Goal: Check status

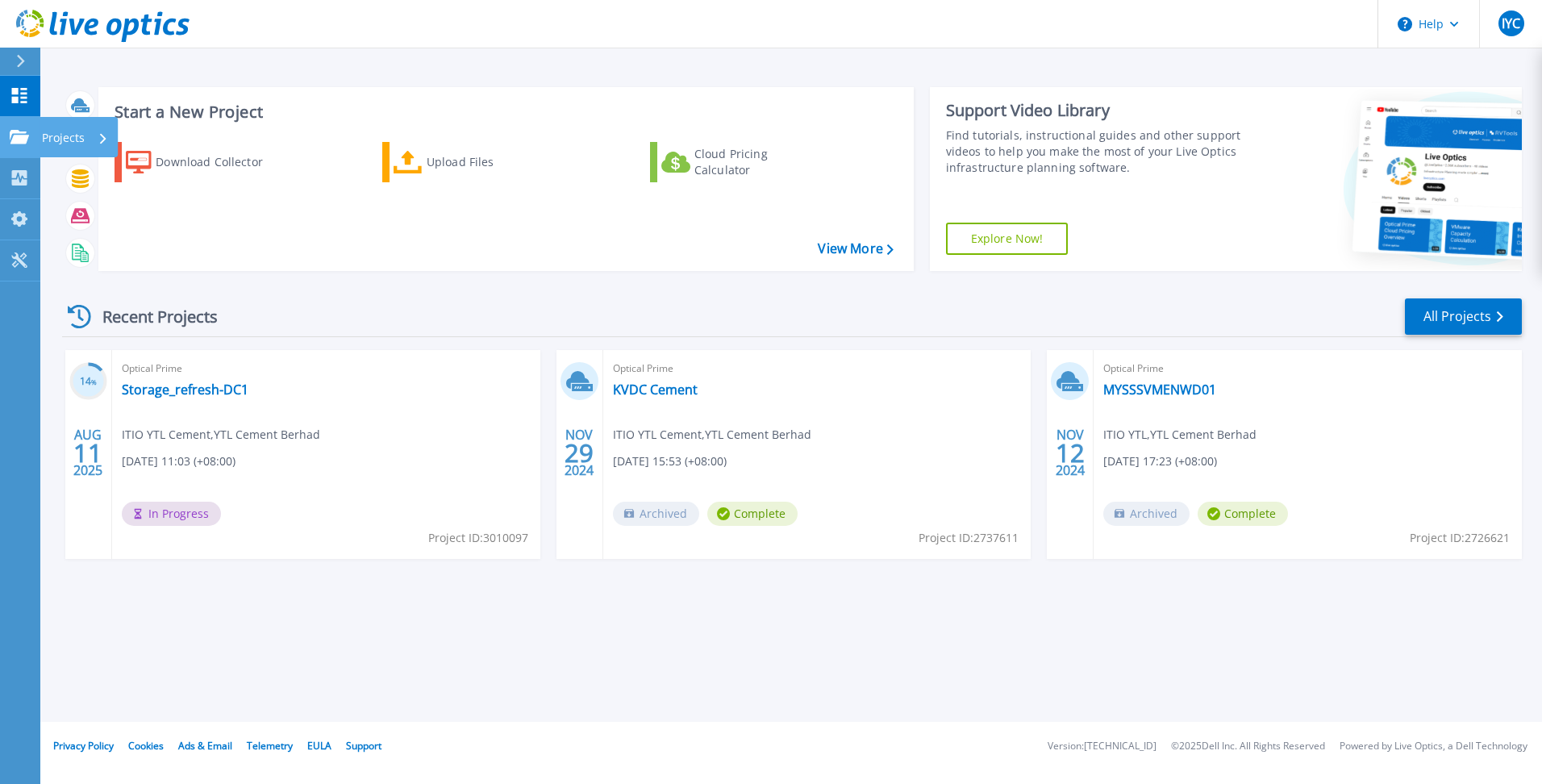
click at [64, 130] on p "Projects" at bounding box center [63, 137] width 43 height 42
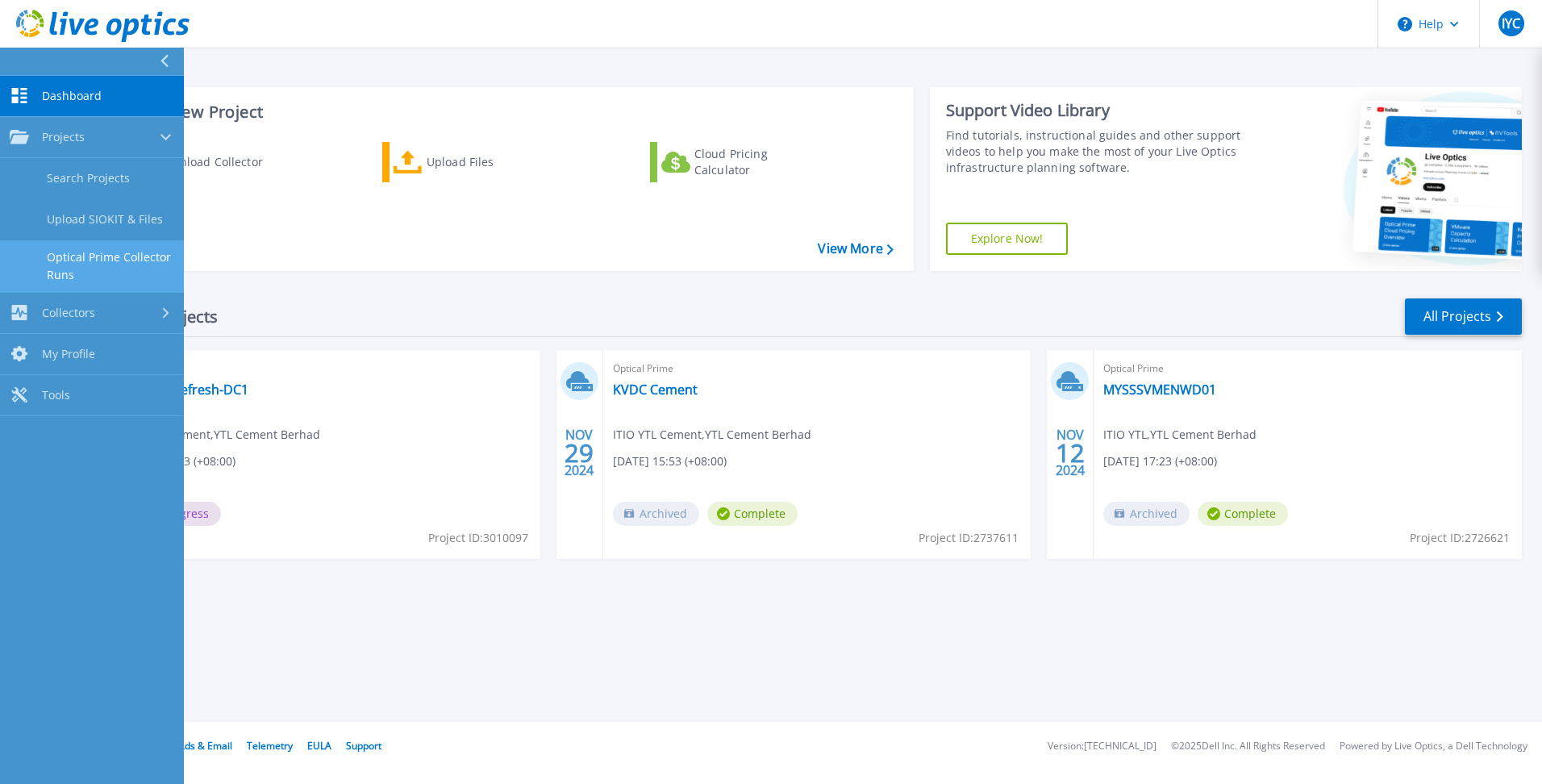
click at [121, 263] on link "Optical Prime Collector Runs" at bounding box center [92, 266] width 184 height 51
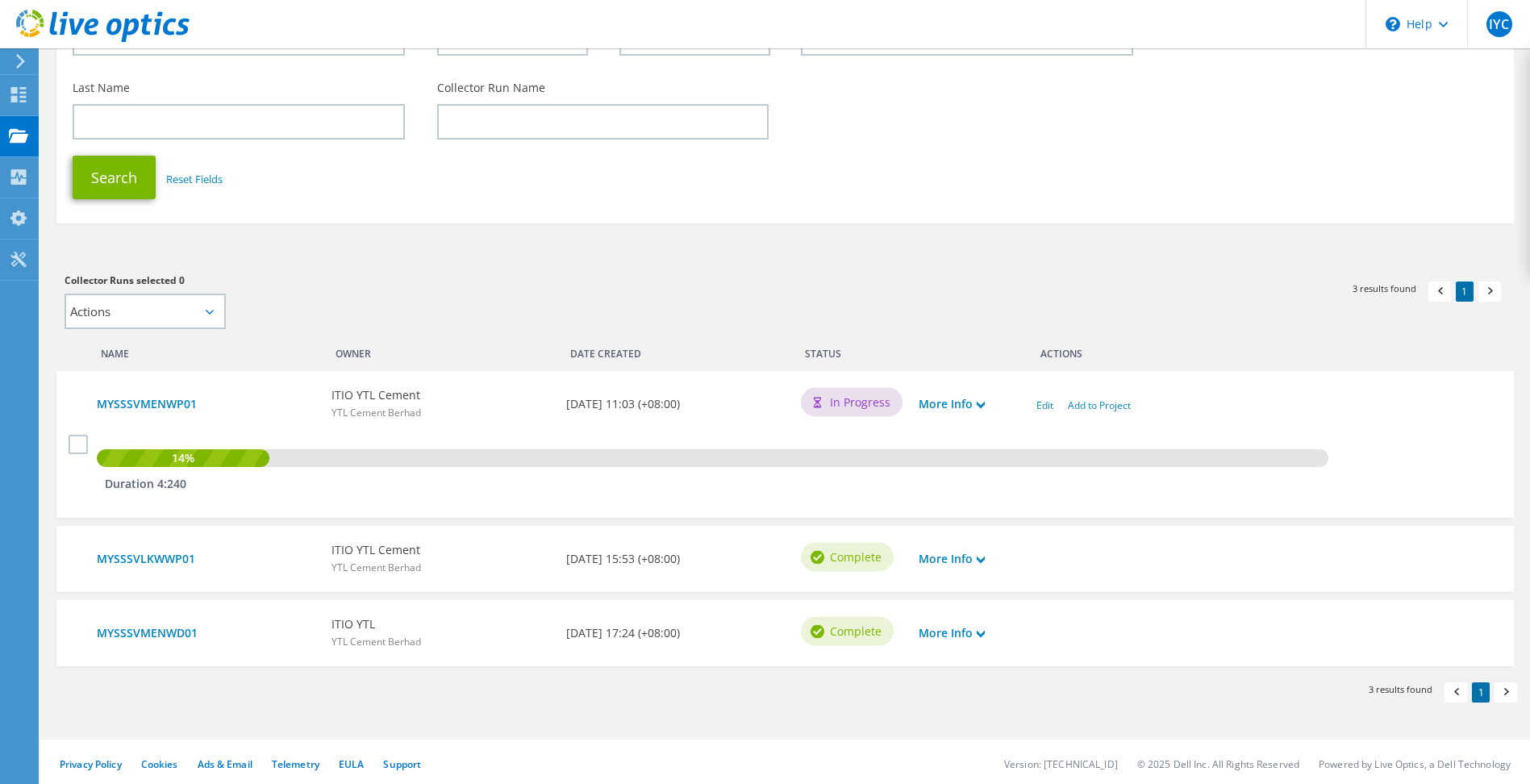
scroll to position [196, 0]
click at [165, 403] on link "MYSSSVMENWP01" at bounding box center [206, 402] width 219 height 18
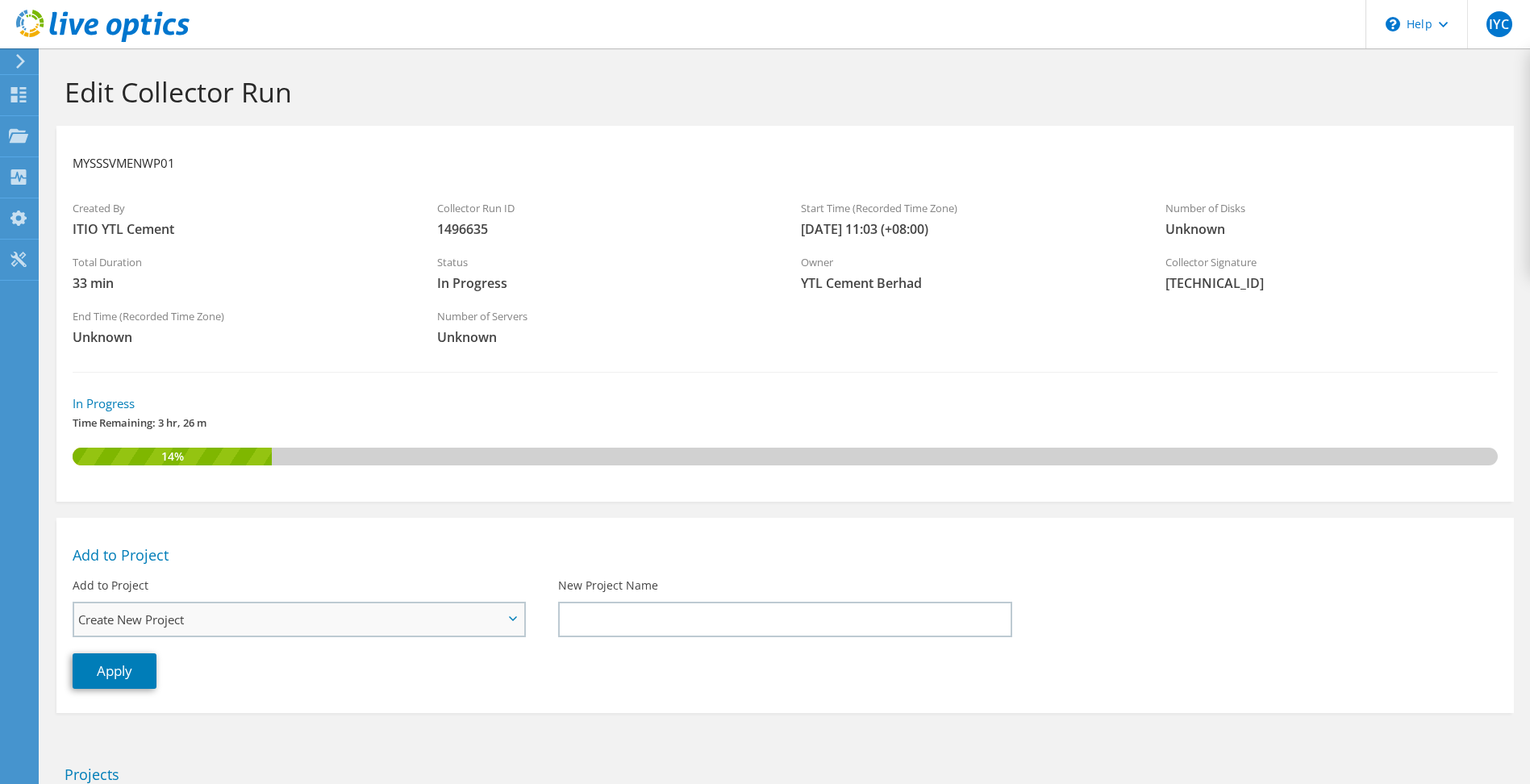
click at [458, 621] on span "Create New Project" at bounding box center [291, 619] width 425 height 19
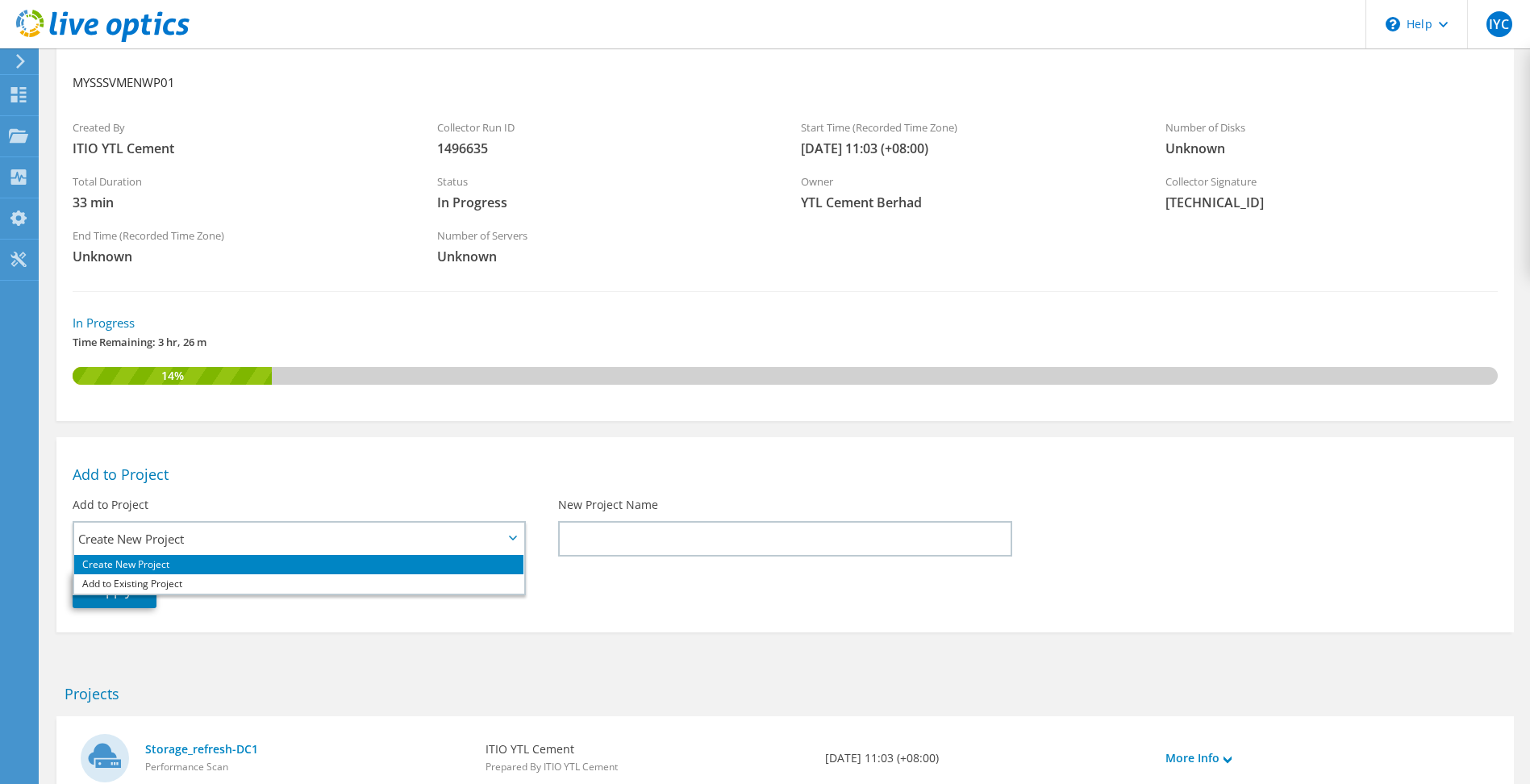
scroll to position [193, 0]
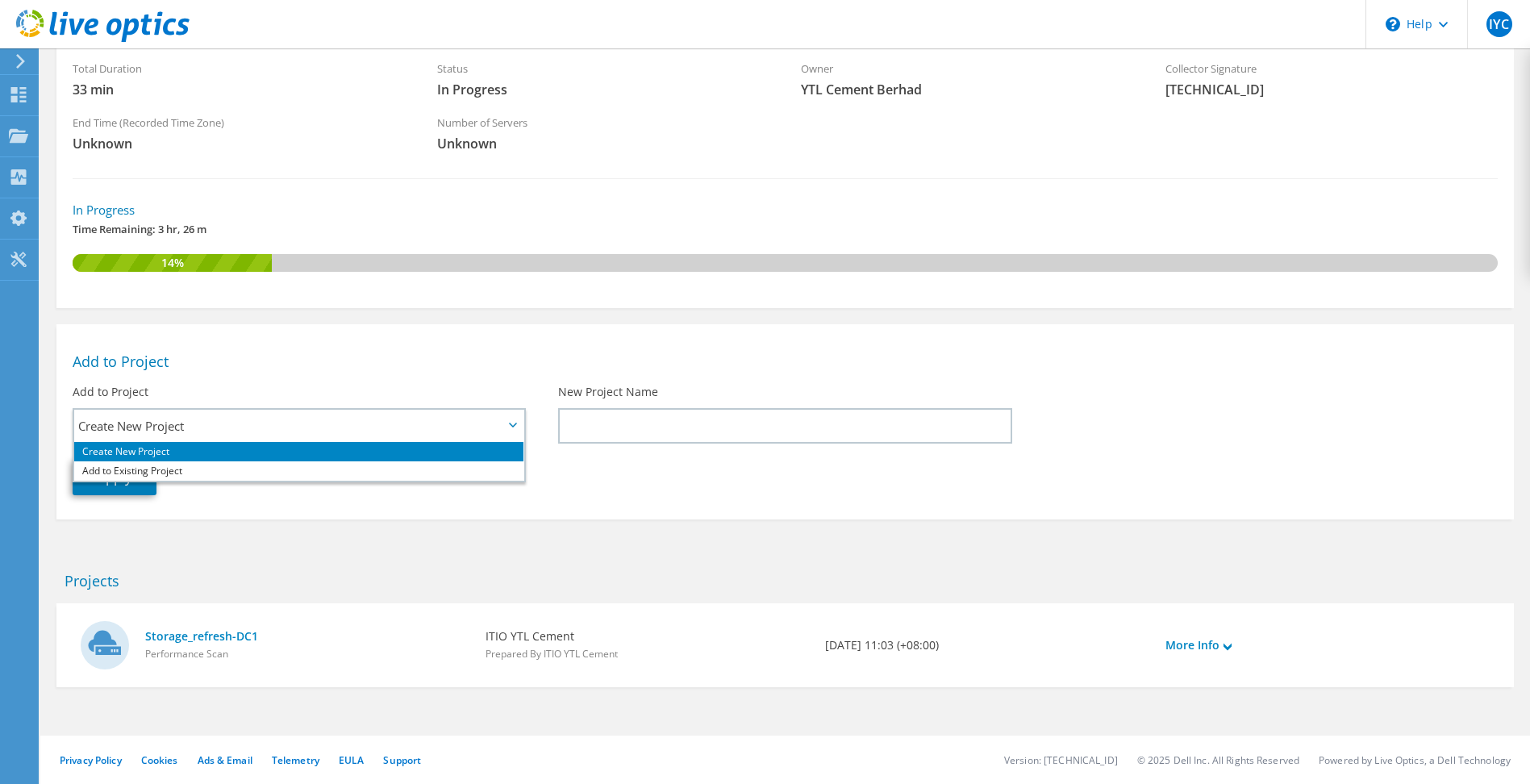
click at [422, 543] on section "Edit Collector Run MYSSSVMENWP01 Created By ITIO YTL Cement Collector Run ID 14…" at bounding box center [785, 319] width 1489 height 928
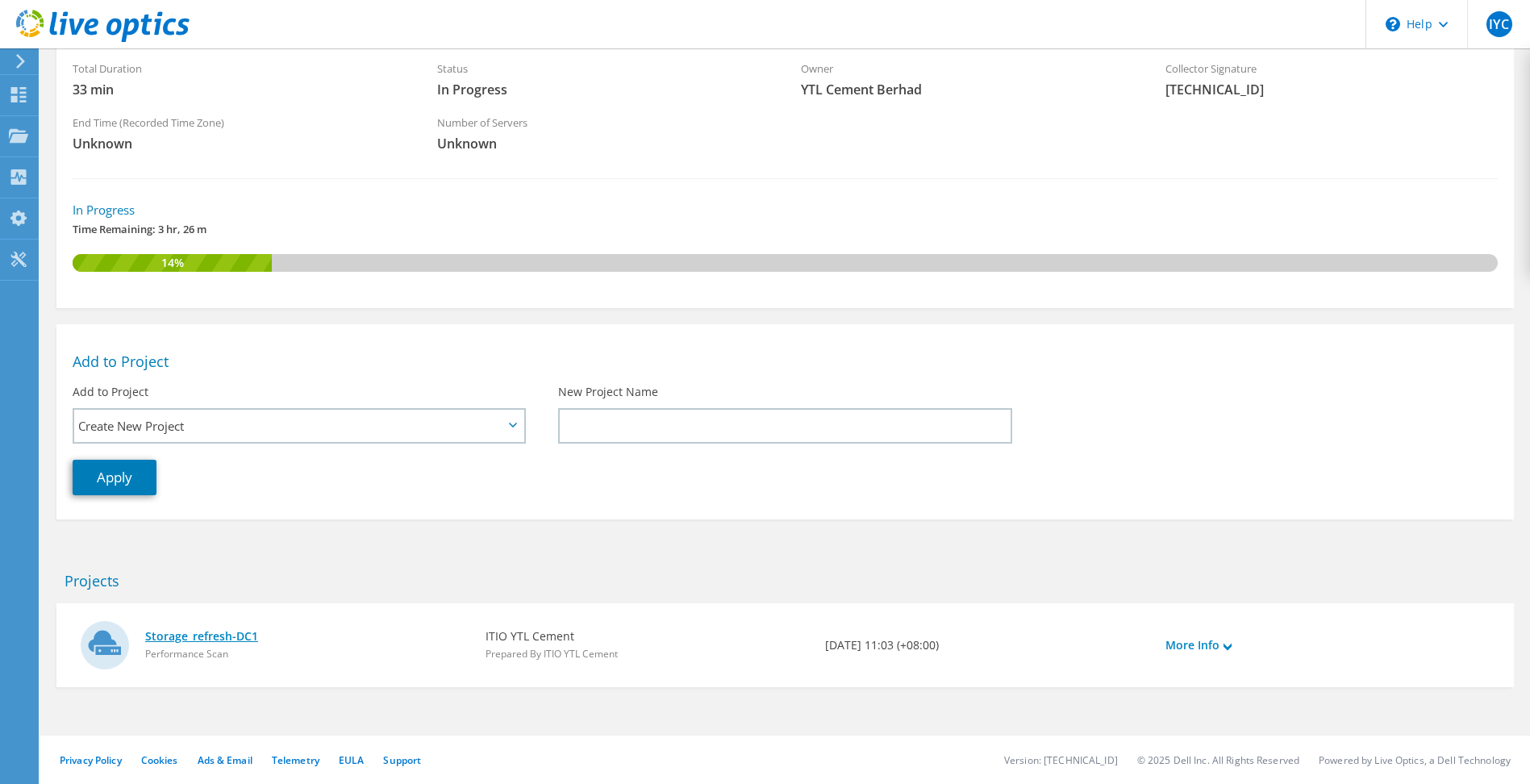
click at [204, 634] on link "Storage_refresh-DC1" at bounding box center [307, 636] width 324 height 18
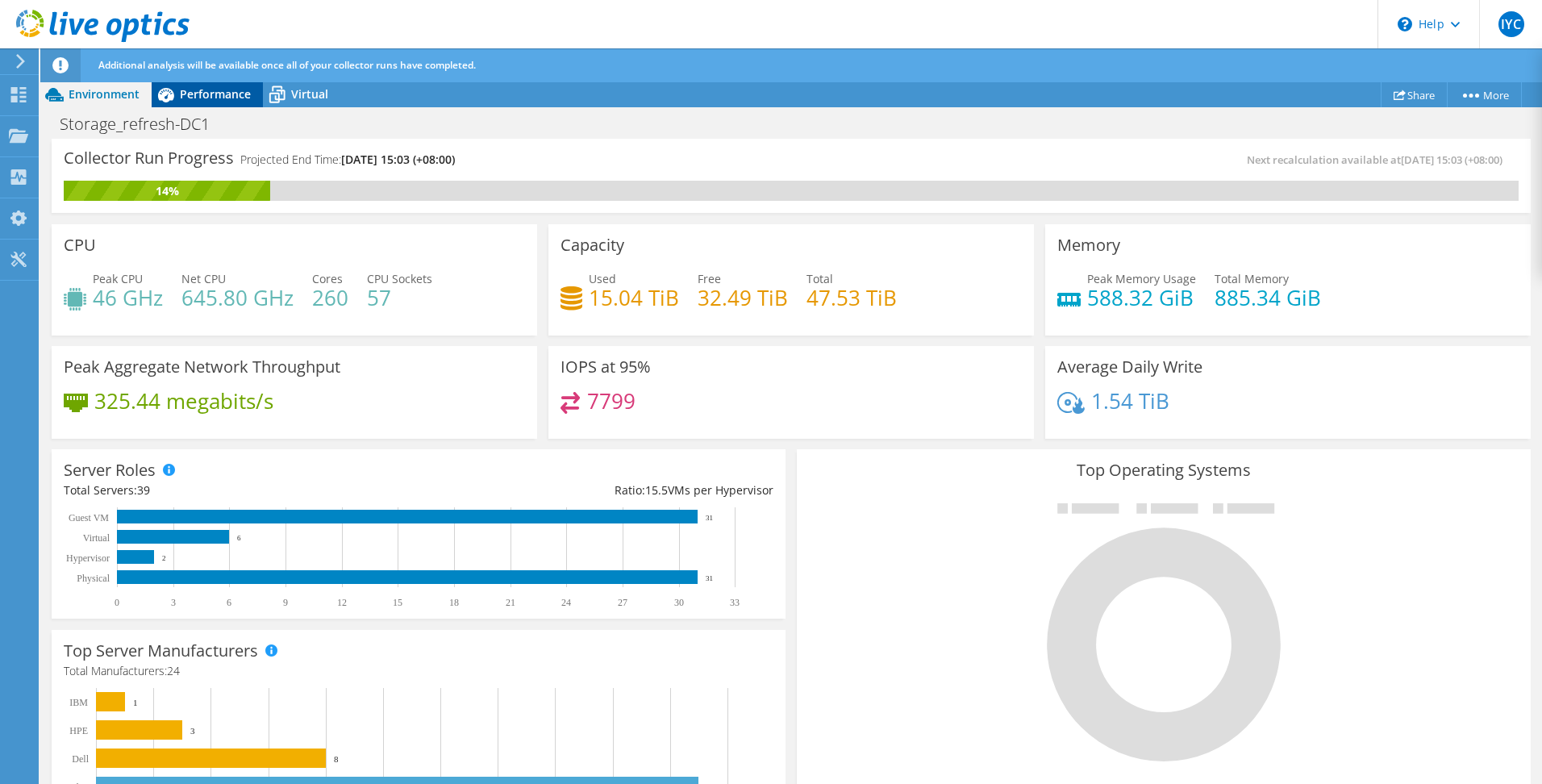
click at [219, 96] on span "Performance" at bounding box center [215, 93] width 71 height 15
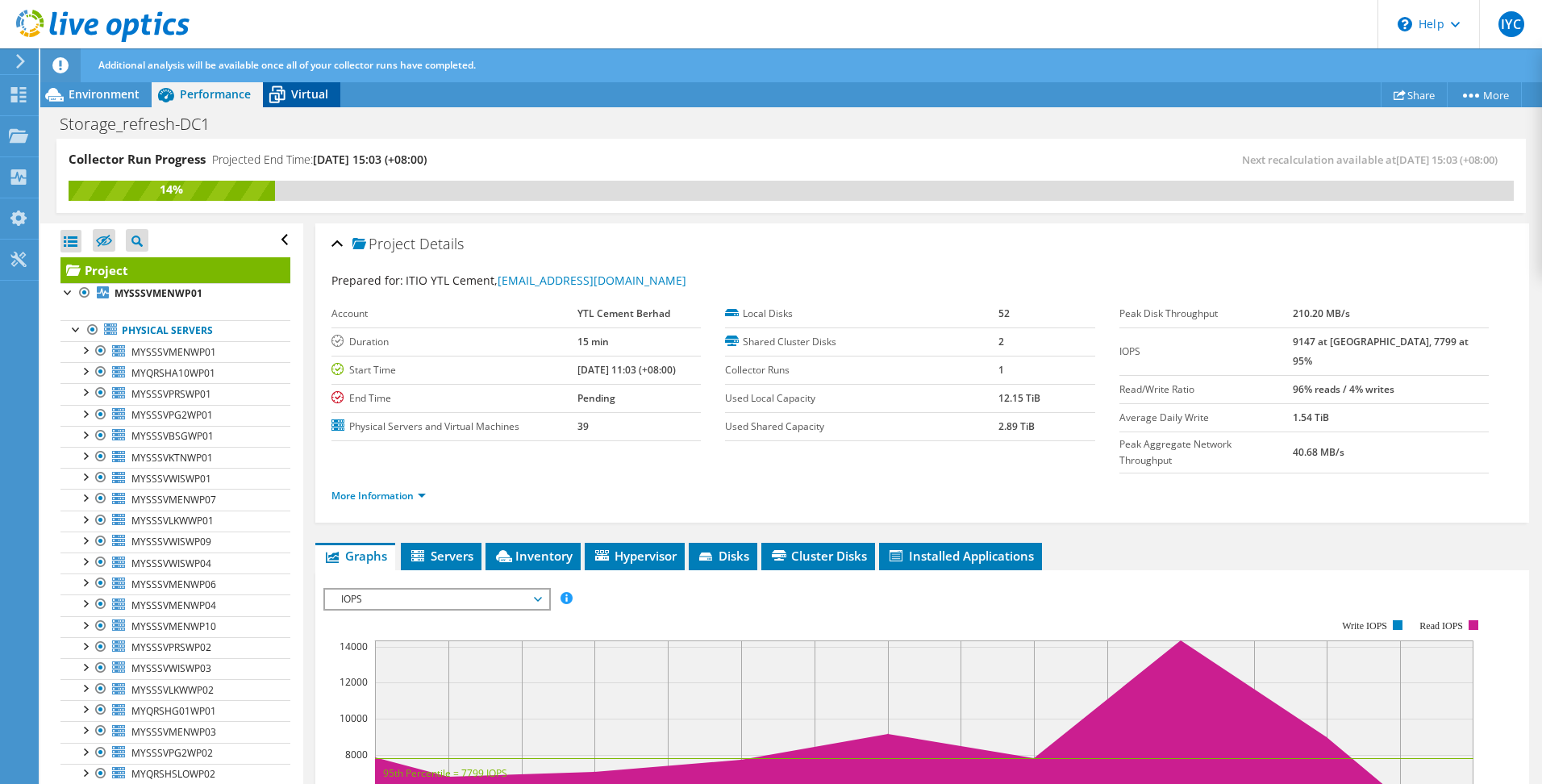
click at [312, 100] on span "Virtual" at bounding box center [310, 93] width 37 height 15
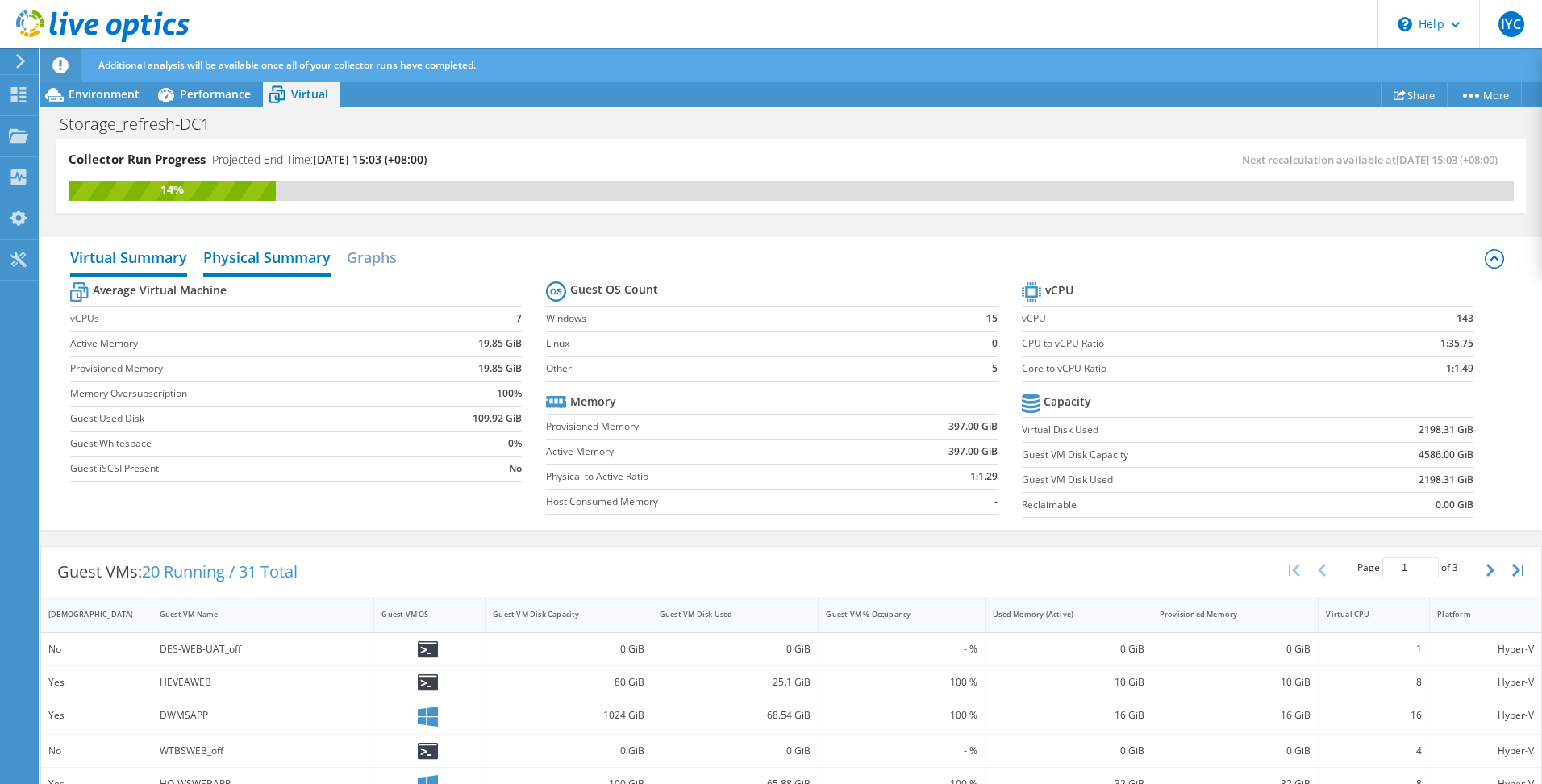
click at [283, 259] on h2 "Physical Summary" at bounding box center [267, 259] width 128 height 35
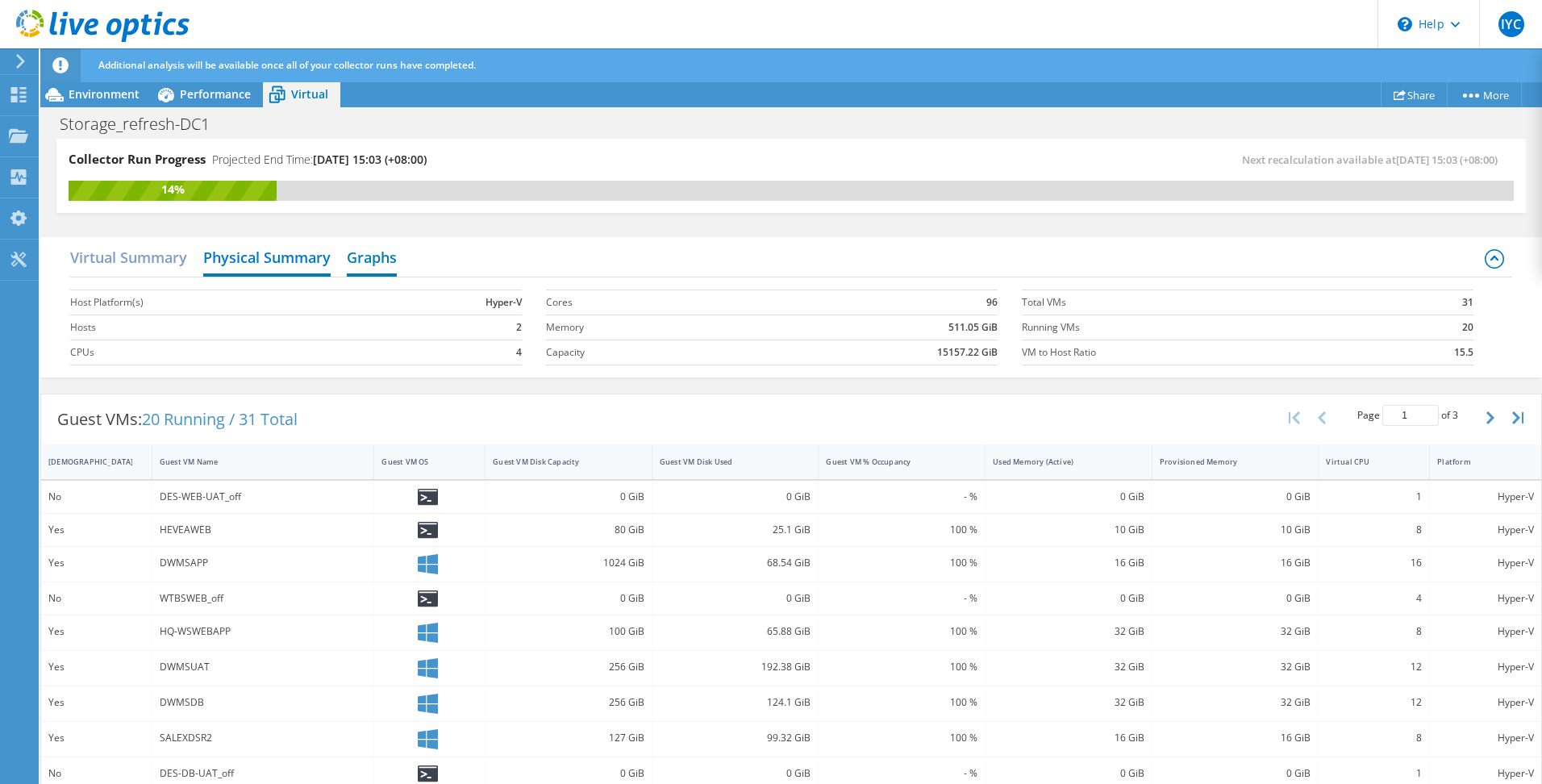
click at [381, 256] on h2 "Graphs" at bounding box center [371, 259] width 50 height 35
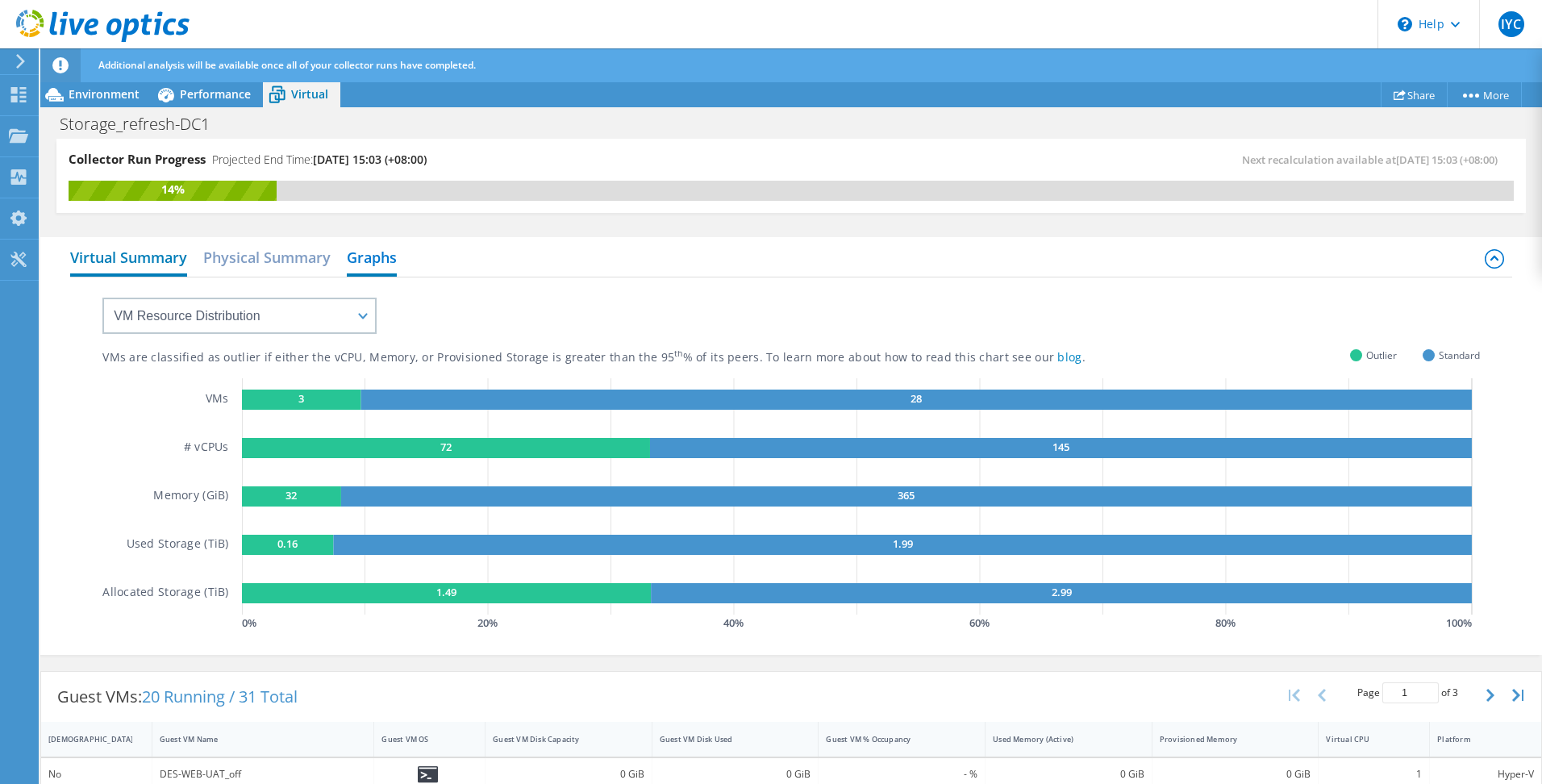
click at [133, 259] on h2 "Virtual Summary" at bounding box center [128, 259] width 117 height 35
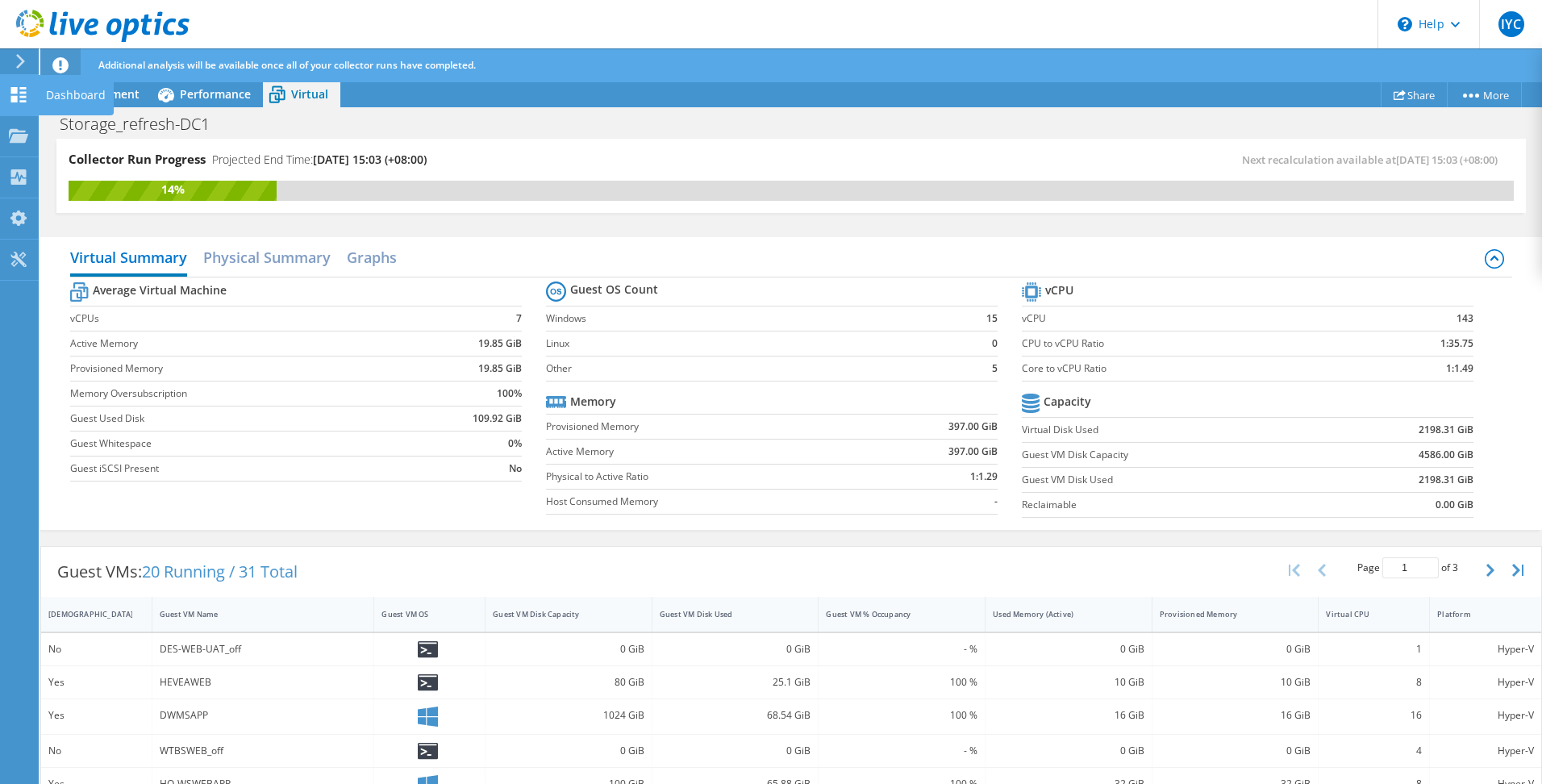
click at [22, 90] on icon at bounding box center [19, 94] width 19 height 15
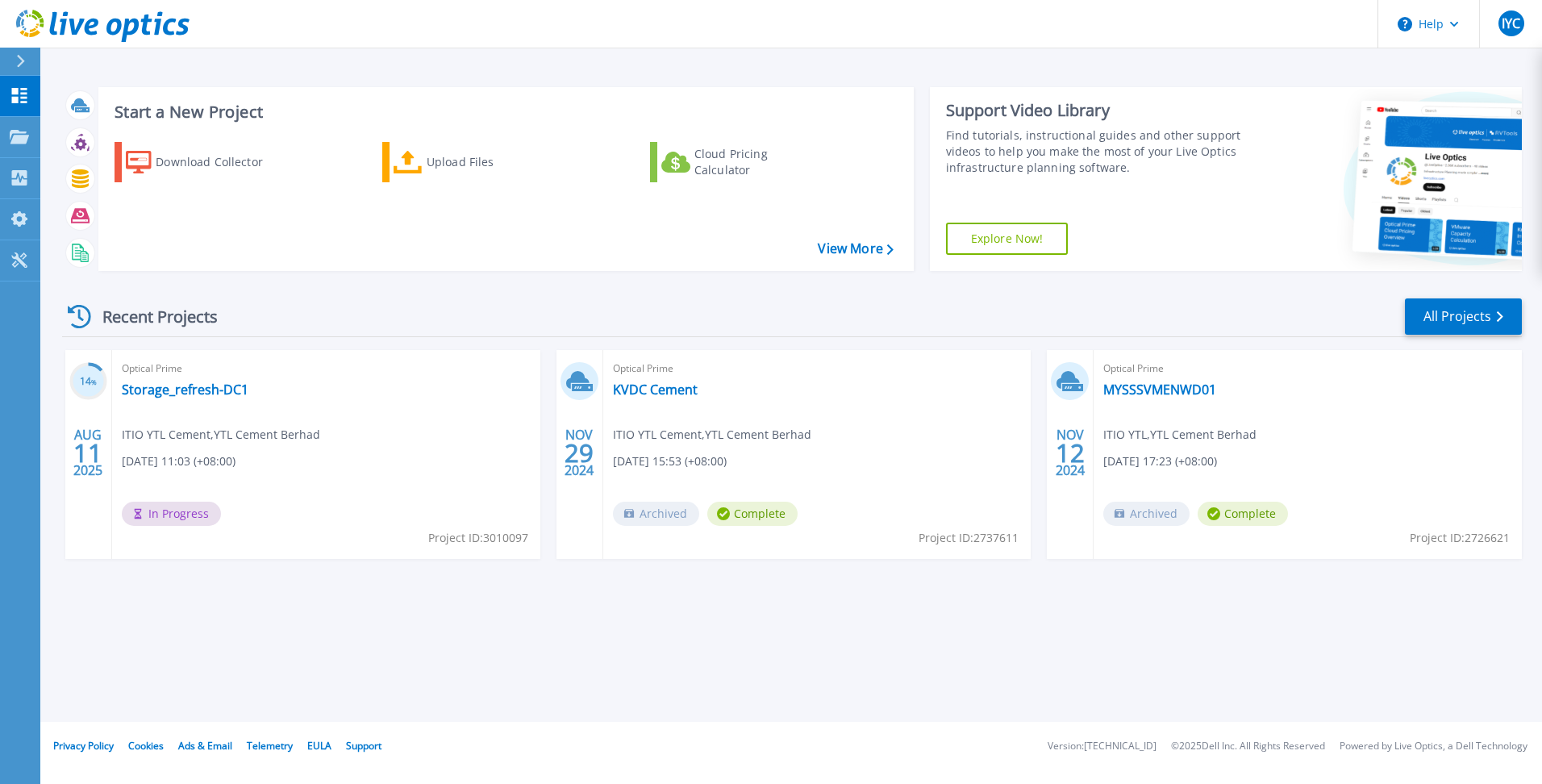
click at [797, 632] on div "Start a New Project Download Collector Upload Files Cloud Pricing Calculator Vi…" at bounding box center [791, 361] width 1502 height 722
